Goal: Book appointment/travel/reservation

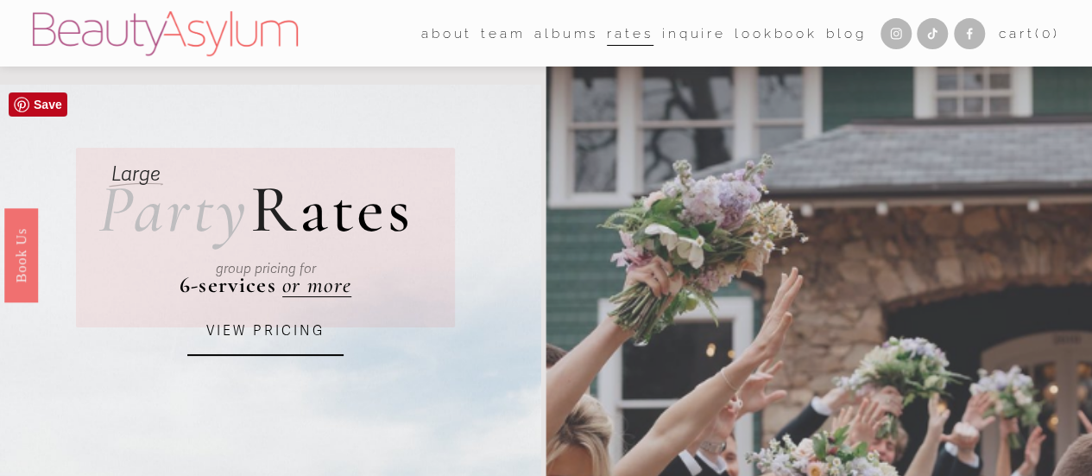
click at [292, 332] on link "VIEW PRICING" at bounding box center [265, 331] width 156 height 47
click at [273, 339] on link "VIEW PRICING" at bounding box center [265, 331] width 156 height 47
click at [218, 345] on link "VIEW PRICING" at bounding box center [265, 331] width 156 height 47
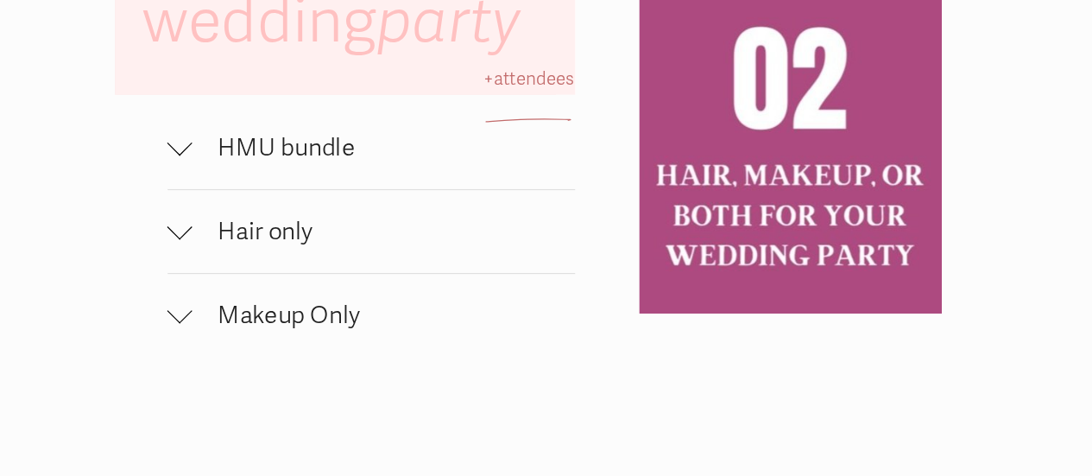
scroll to position [1045, 0]
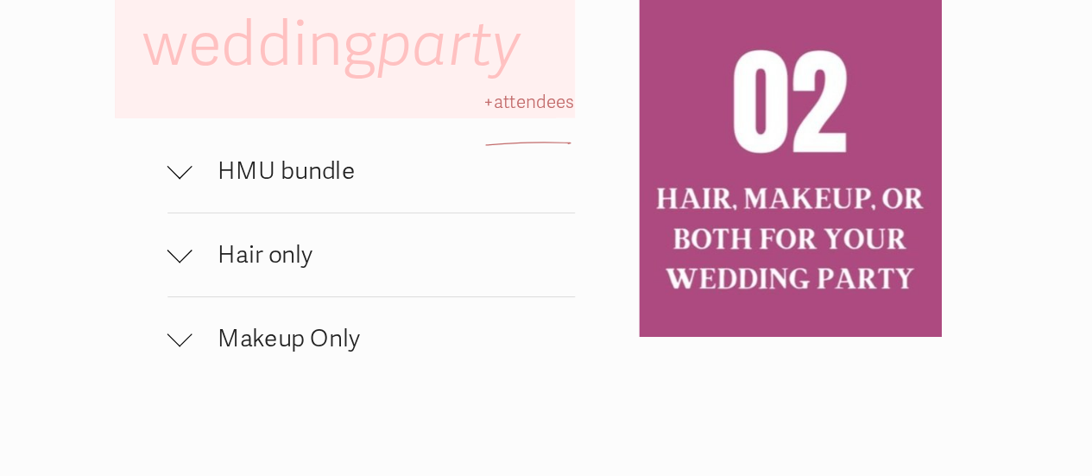
click at [443, 194] on span "HMU bundle" at bounding box center [470, 181] width 315 height 25
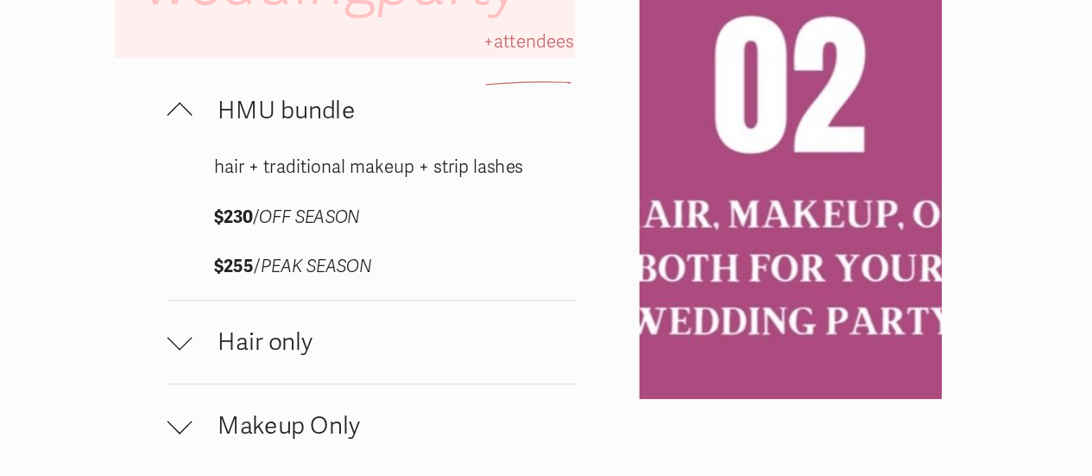
scroll to position [1052, 0]
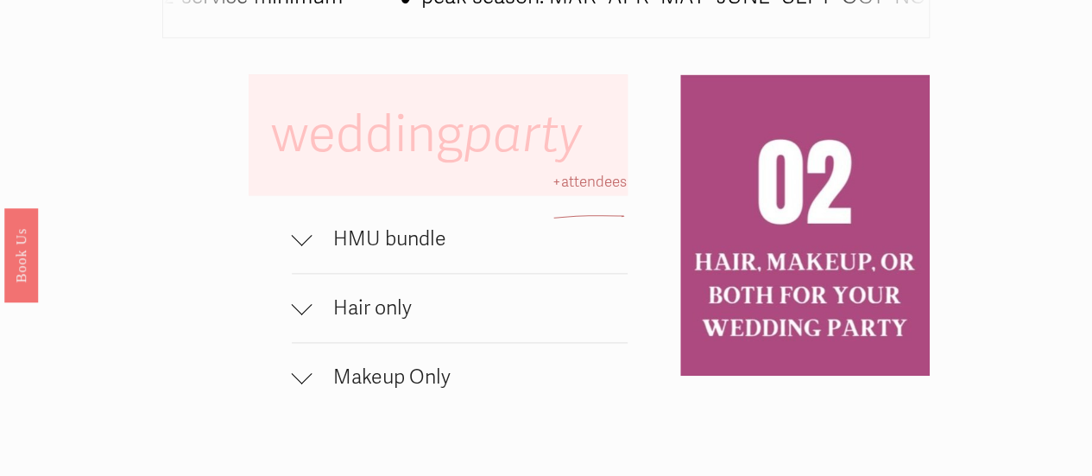
scroll to position [903, 0]
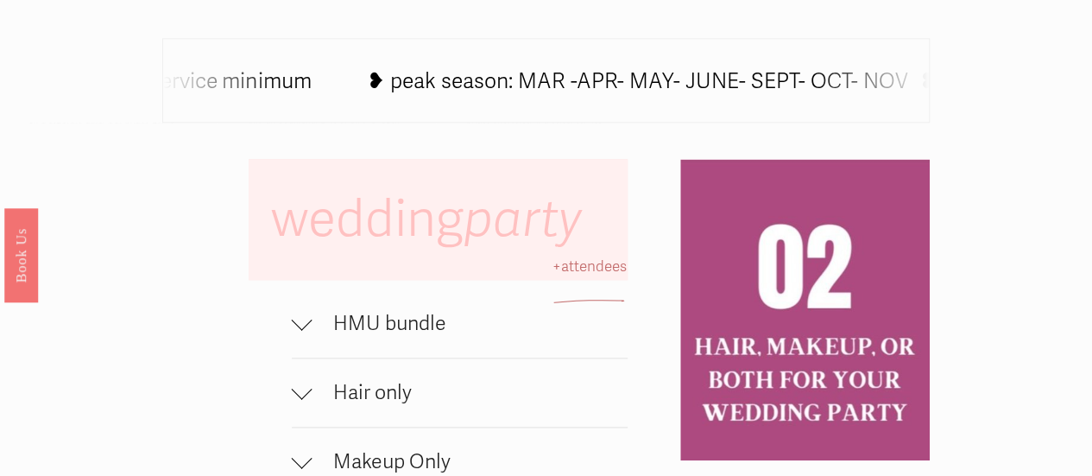
click at [382, 336] on span "HMU bundle" at bounding box center [470, 323] width 315 height 25
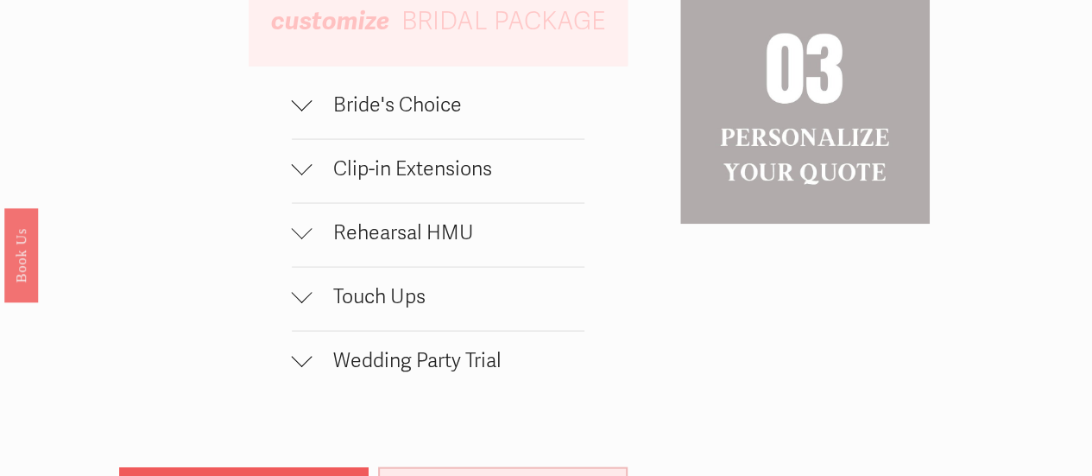
scroll to position [1703, 0]
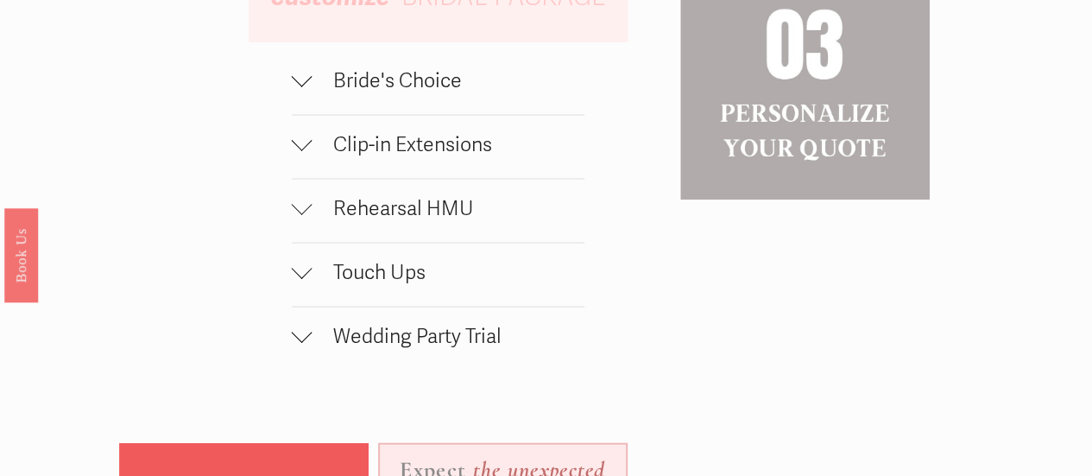
click at [494, 349] on span "Wedding Party Trial" at bounding box center [449, 336] width 272 height 25
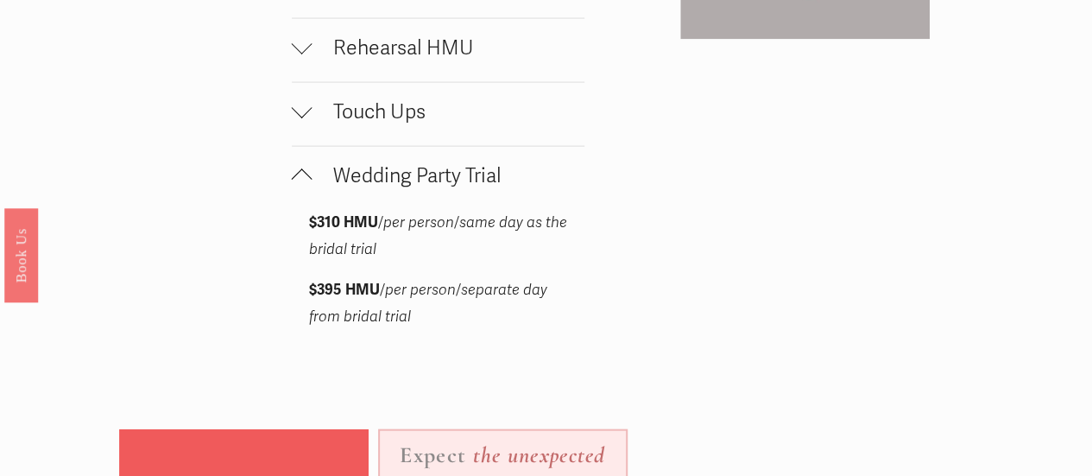
scroll to position [1861, 0]
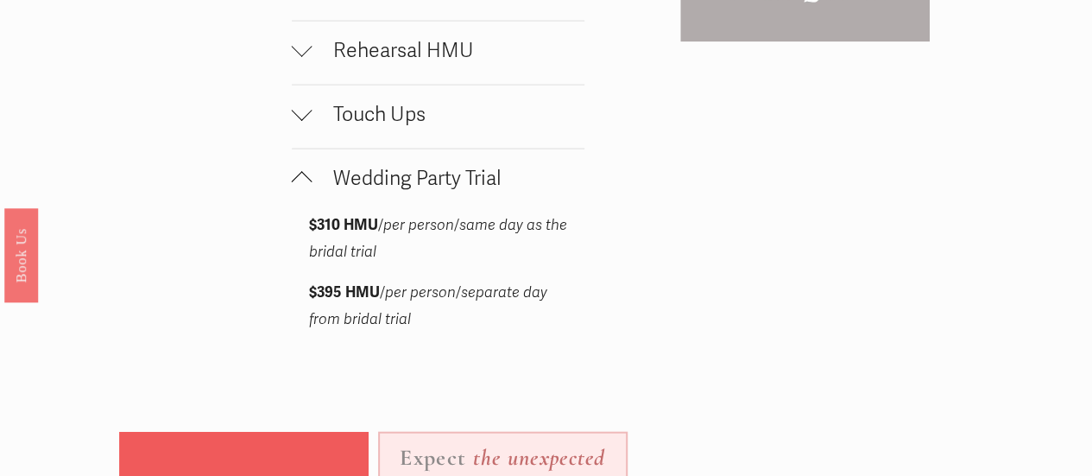
click at [483, 63] on span "Rehearsal HMU" at bounding box center [449, 50] width 272 height 25
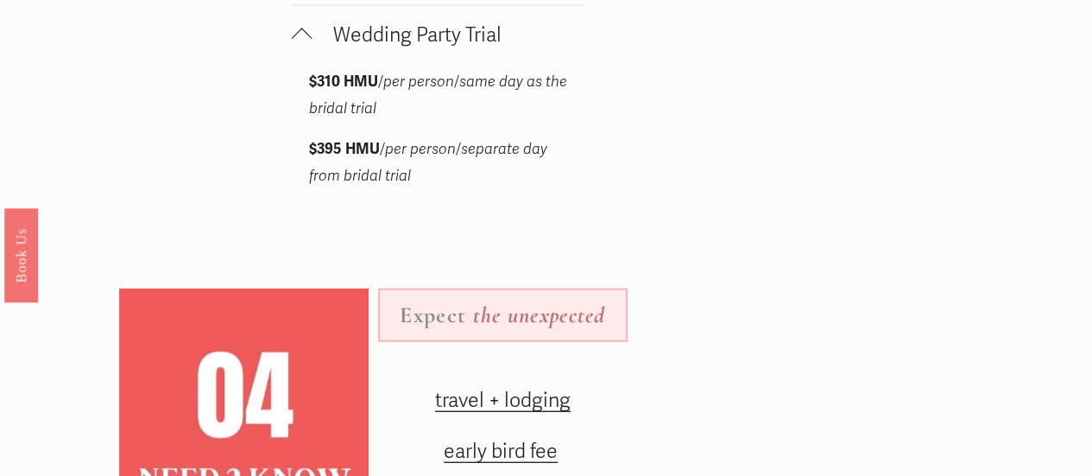
scroll to position [2100, 0]
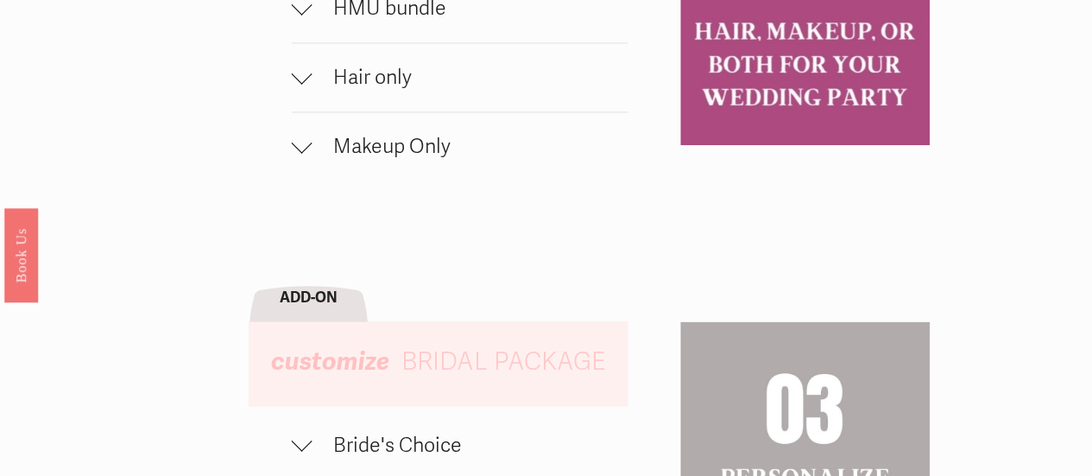
scroll to position [1222, 0]
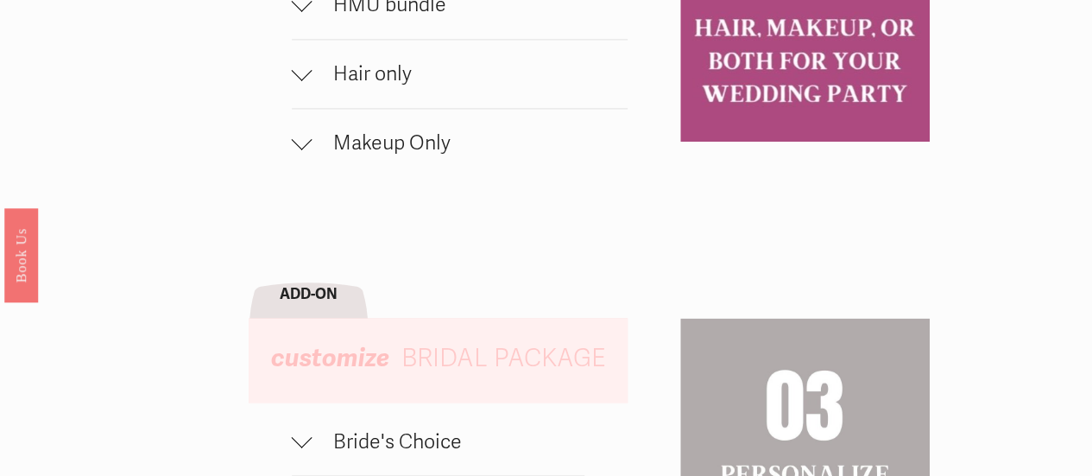
click at [461, 17] on span "HMU bundle" at bounding box center [470, 4] width 315 height 25
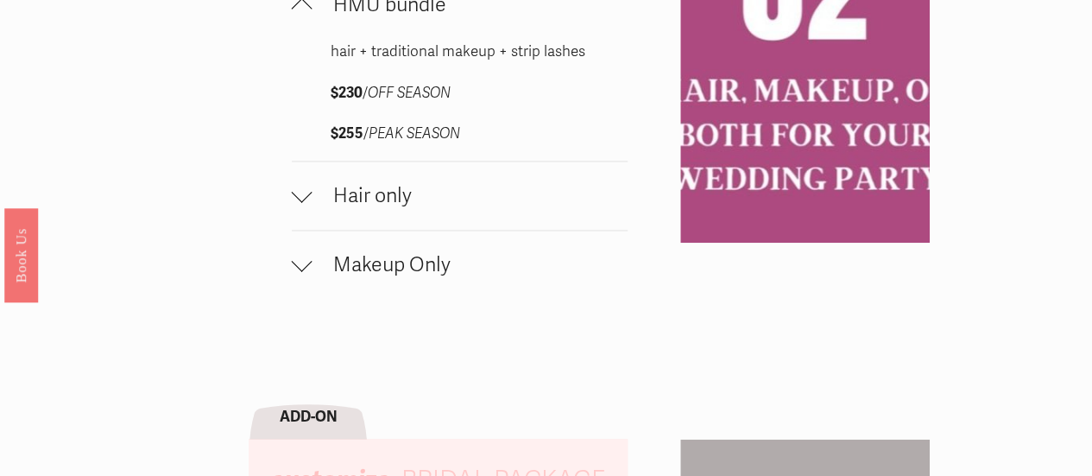
click at [417, 142] on em "PEAK SEASON" at bounding box center [414, 133] width 92 height 18
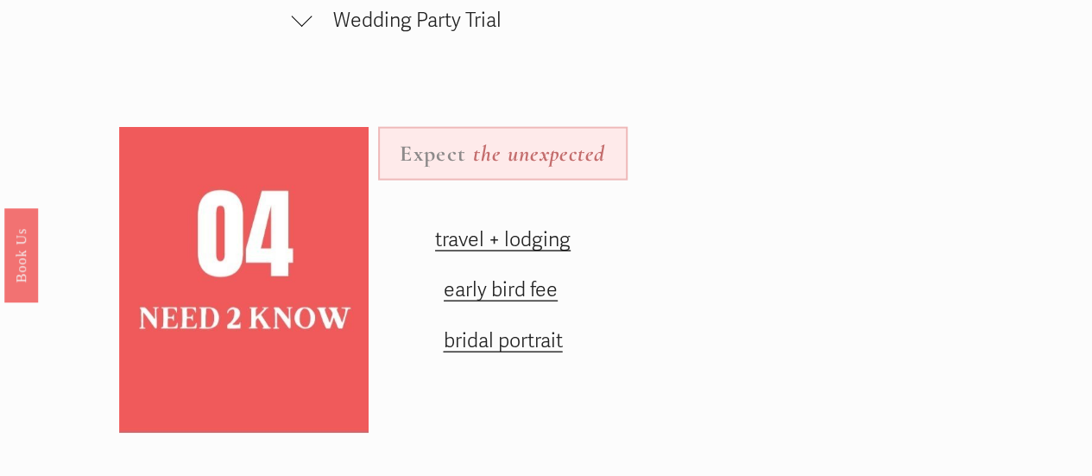
scroll to position [2055, 0]
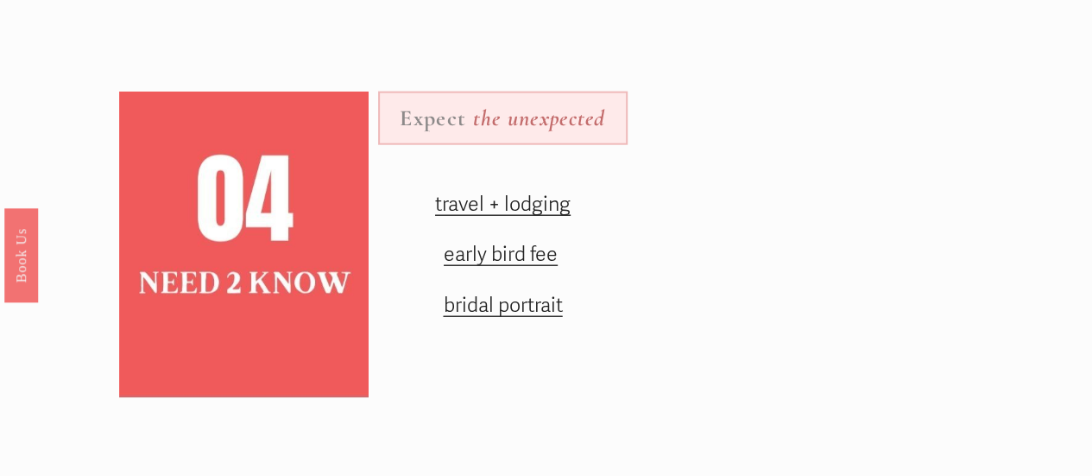
click at [530, 267] on span "early bird fee" at bounding box center [501, 254] width 114 height 25
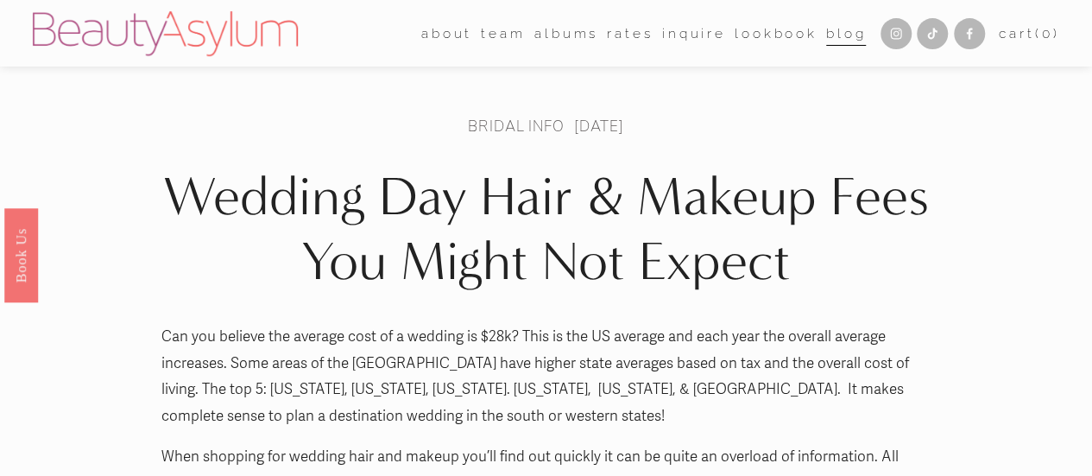
click at [1005, 32] on link "Cart ( 0 )" at bounding box center [1029, 34] width 60 height 24
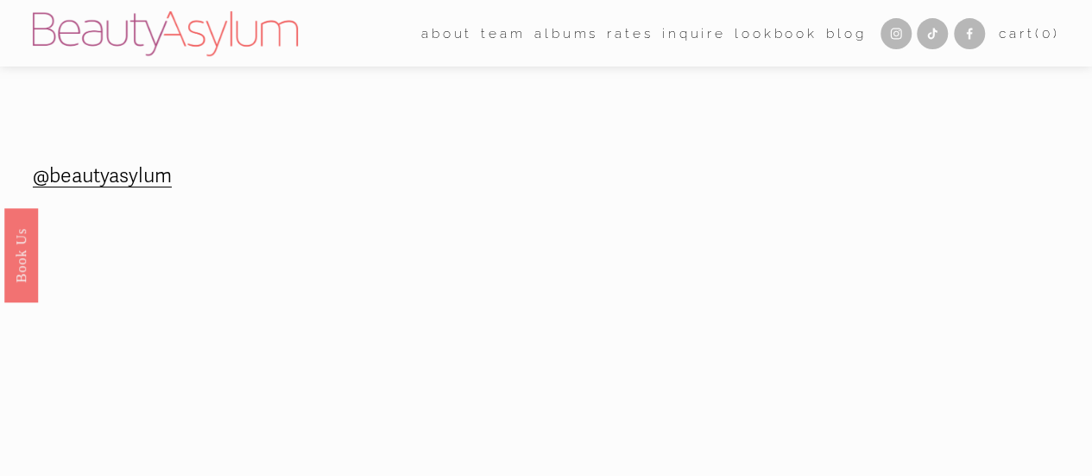
click at [31, 248] on link "Book Us" at bounding box center [21, 254] width 34 height 94
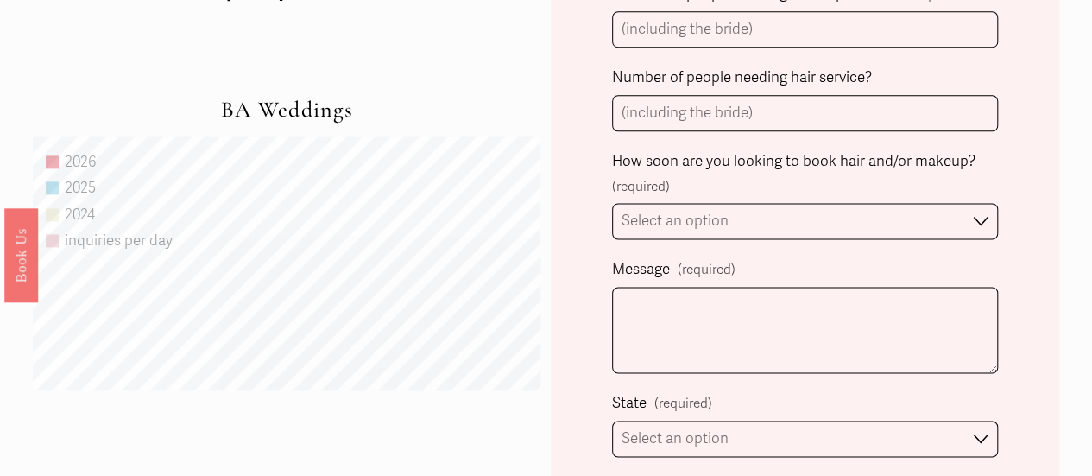
scroll to position [1029, 0]
